Goal: Information Seeking & Learning: Learn about a topic

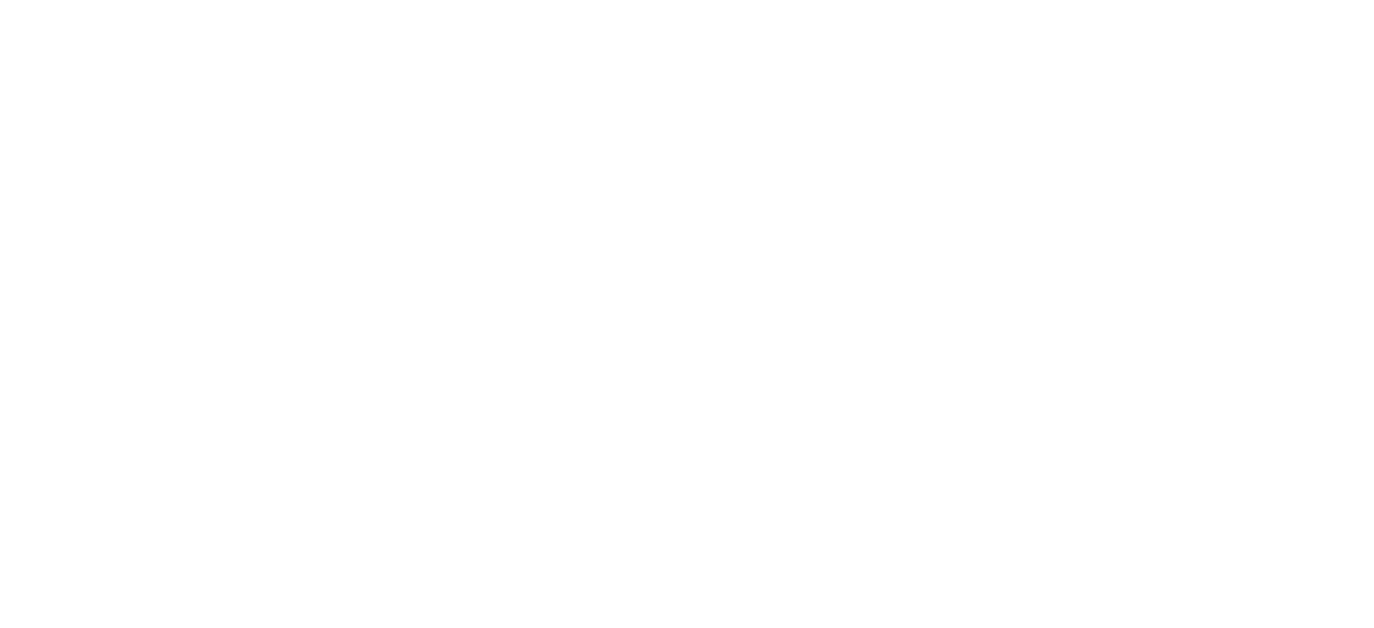
select select
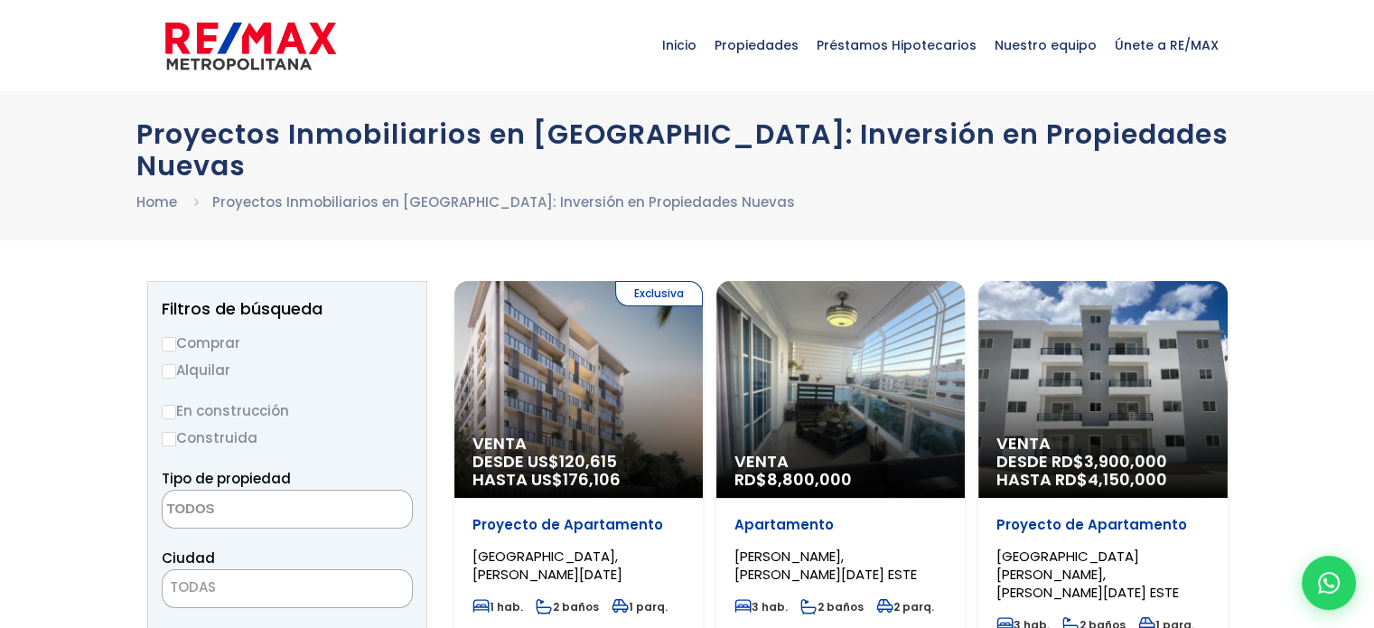
click at [571, 387] on div "Exclusiva Venta DESDE US$ 120,615 HASTA US$ 176,106" at bounding box center [578, 389] width 248 height 217
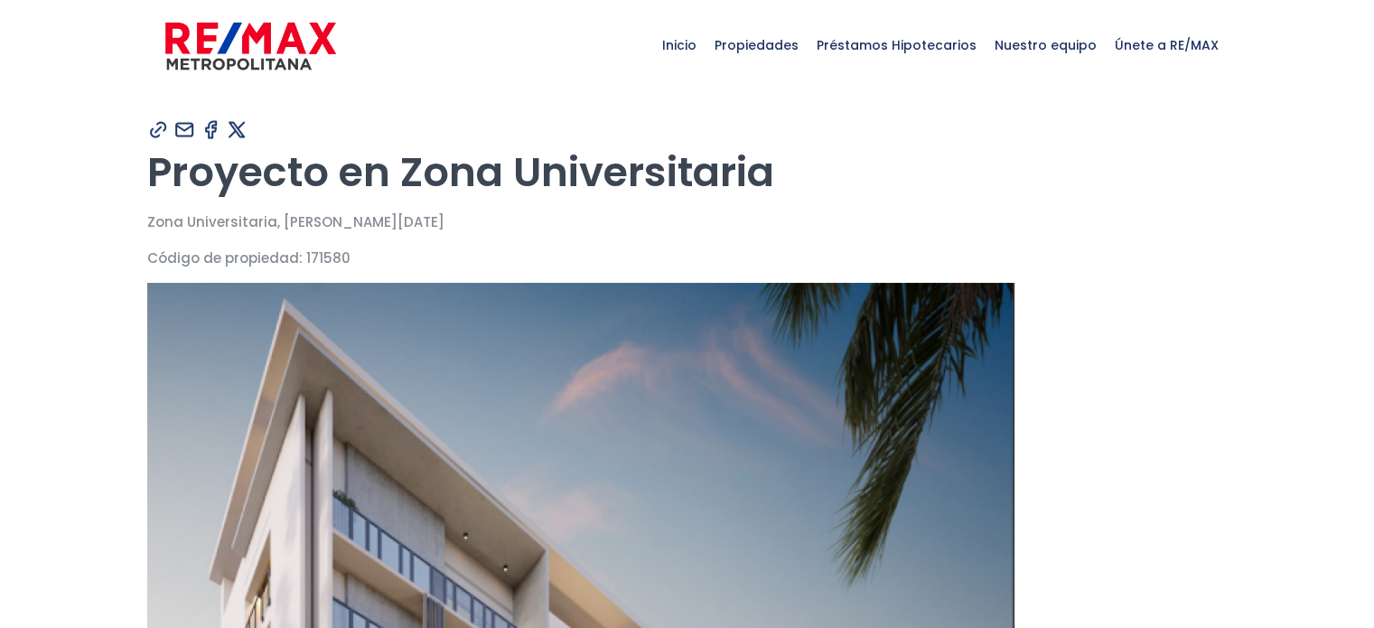
click at [773, 43] on span "Propiedades" at bounding box center [757, 45] width 102 height 54
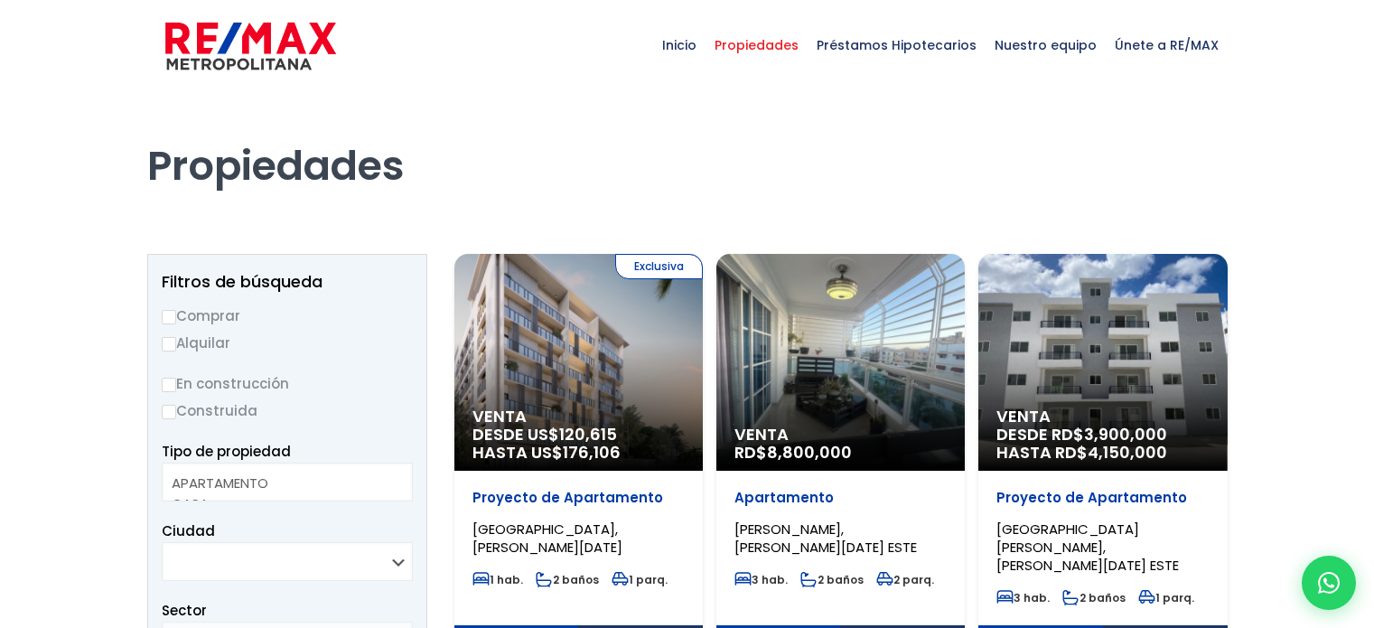
select select
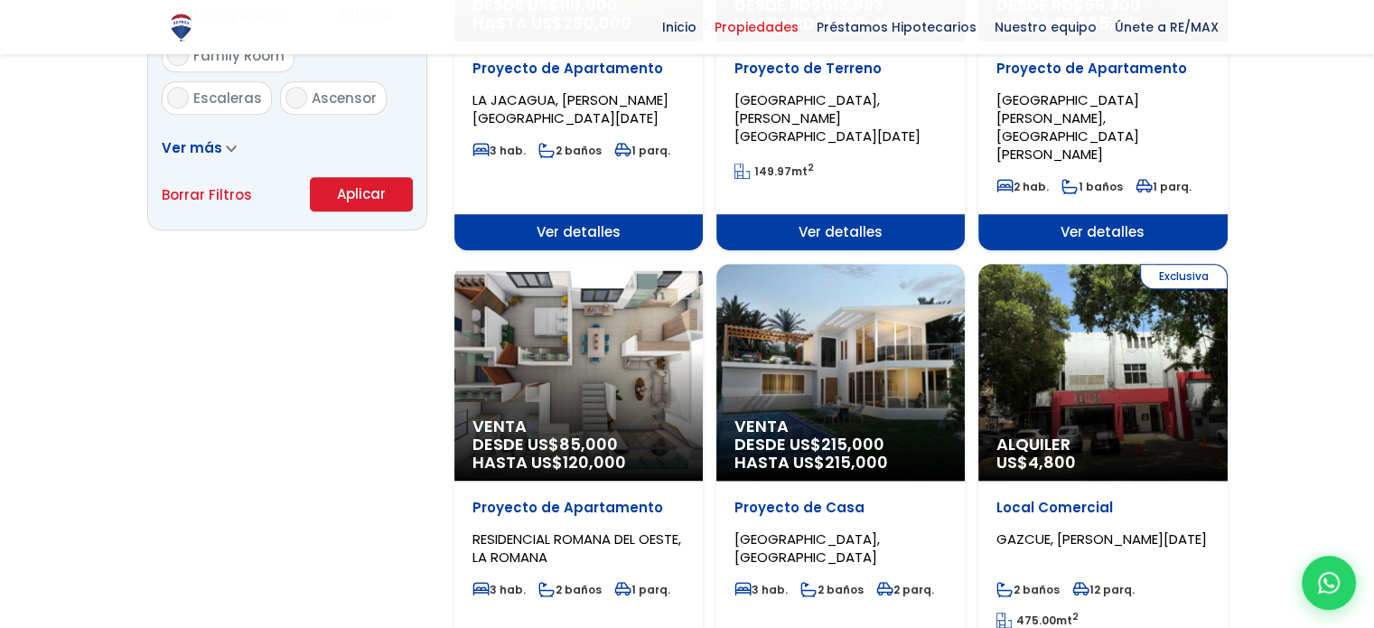
scroll to position [1244, 0]
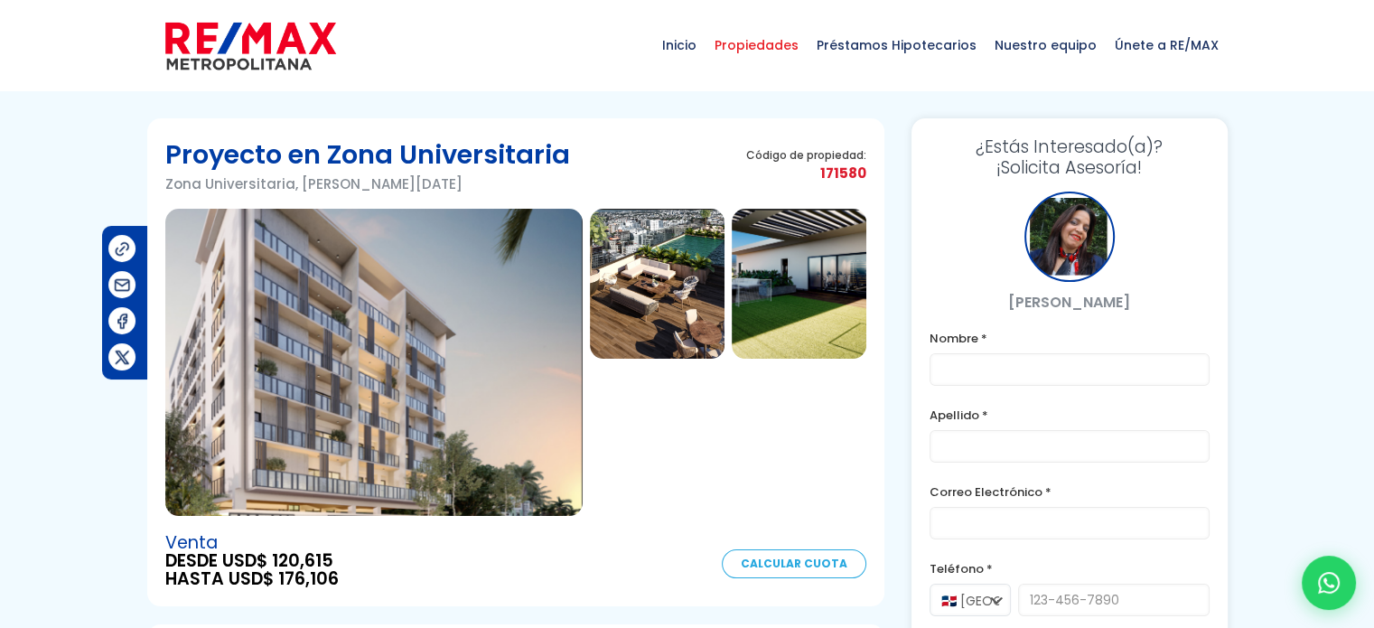
click at [778, 42] on span "Propiedades" at bounding box center [757, 45] width 102 height 54
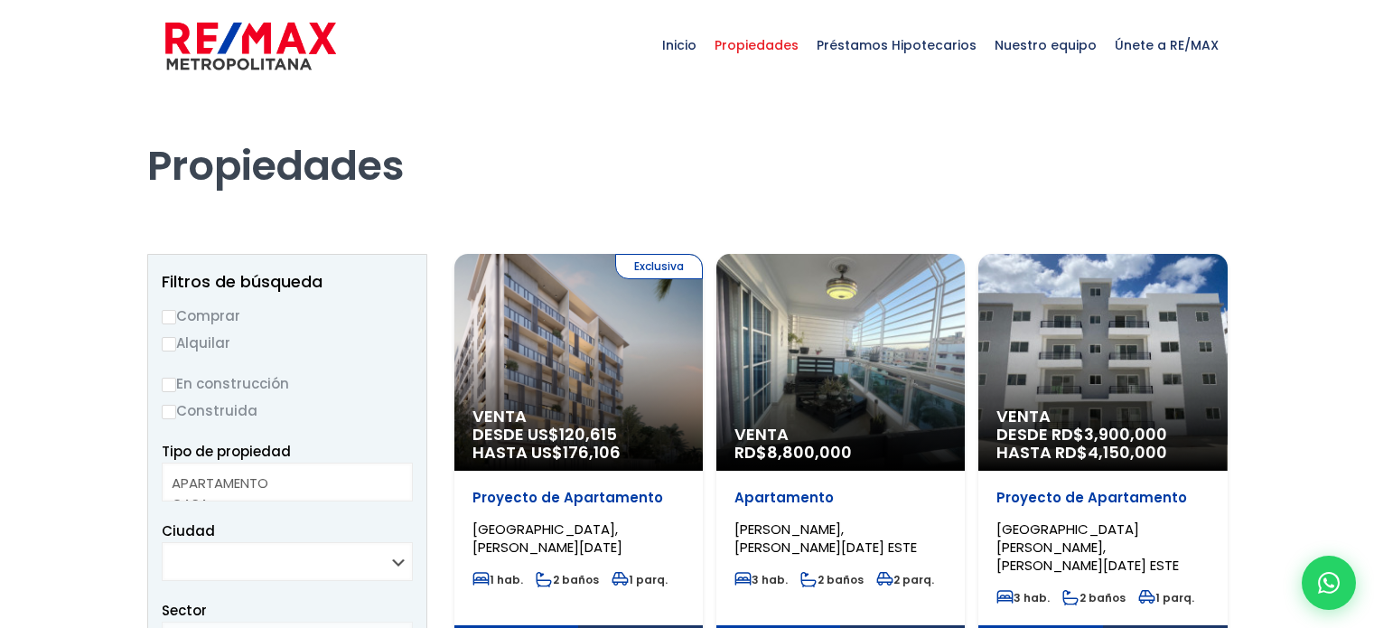
select select
